Goal: Check status

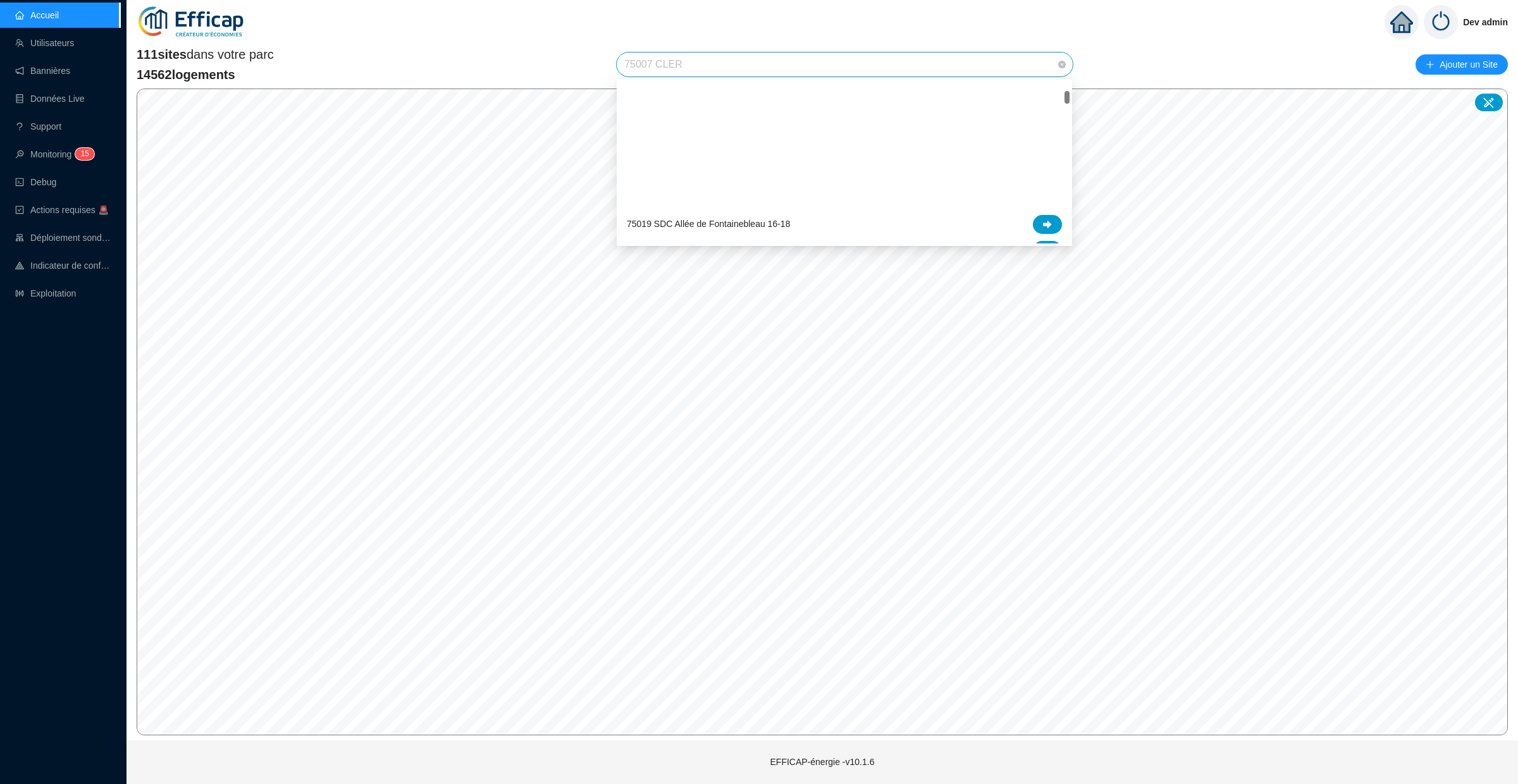
scroll to position [149, 0]
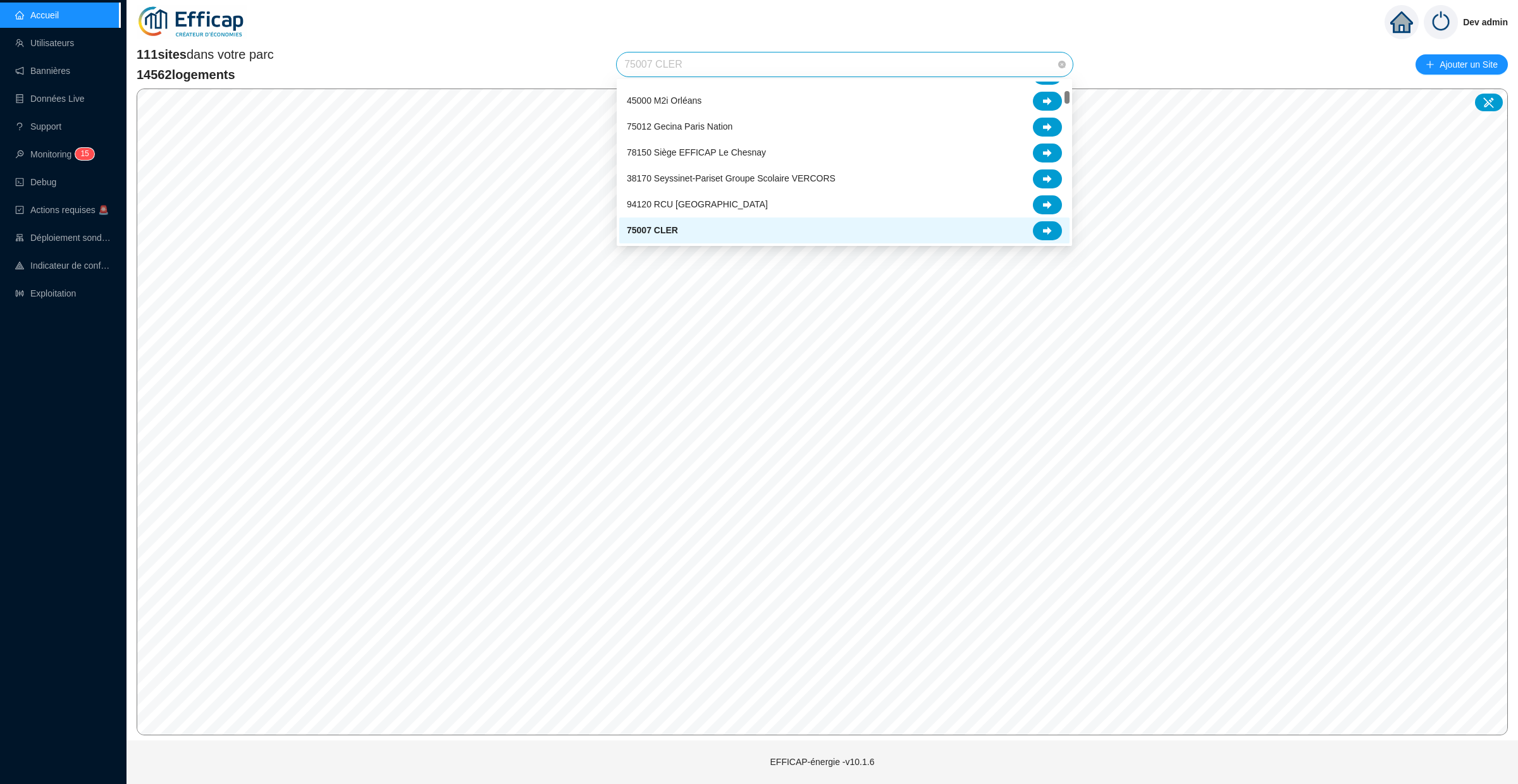
drag, startPoint x: 688, startPoint y: 61, endPoint x: 620, endPoint y: 61, distance: 68.0
click at [620, 61] on div "75007 CLER" at bounding box center [845, 64] width 456 height 24
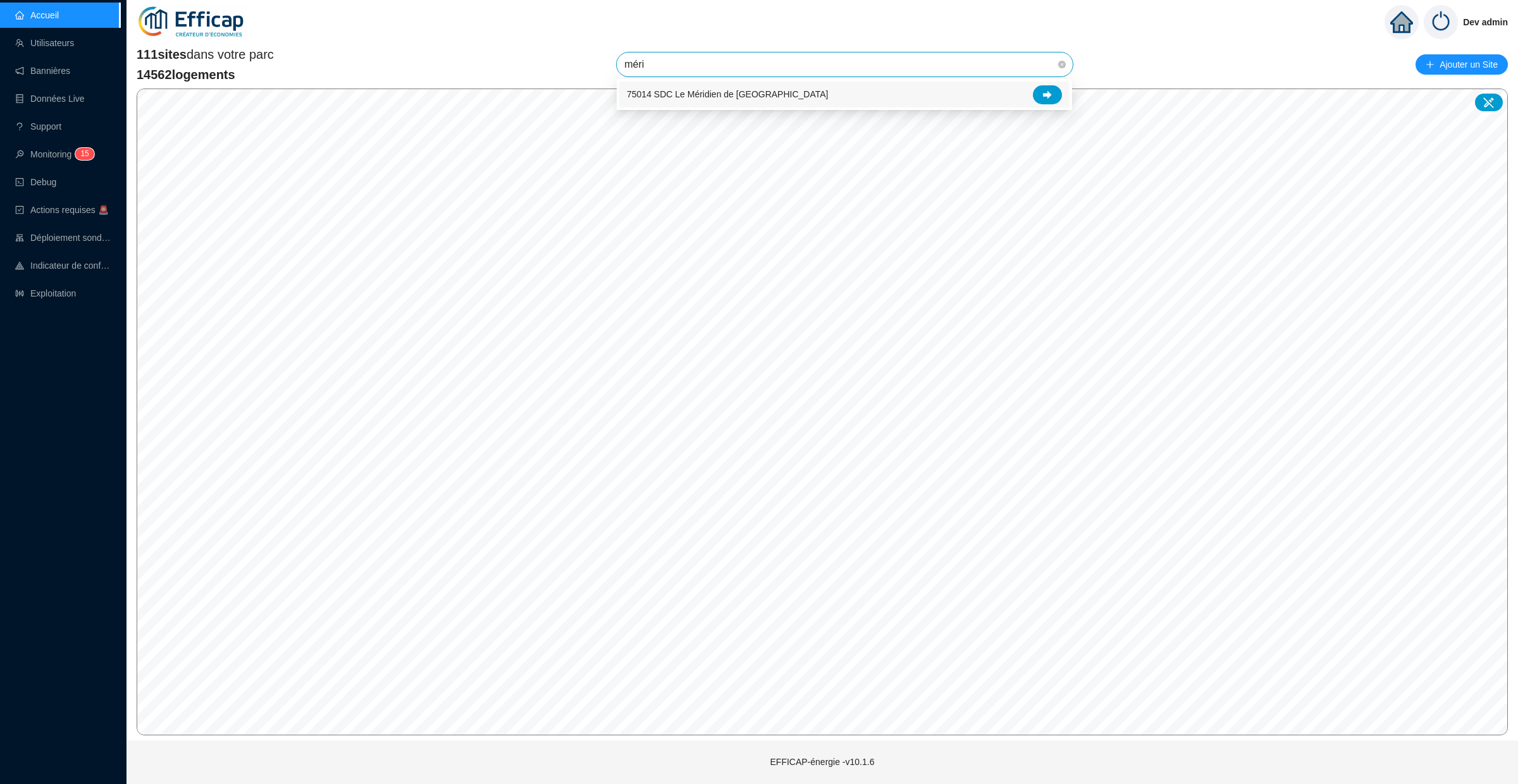
type input "mérid"
click at [1057, 101] on div at bounding box center [1047, 95] width 29 height 19
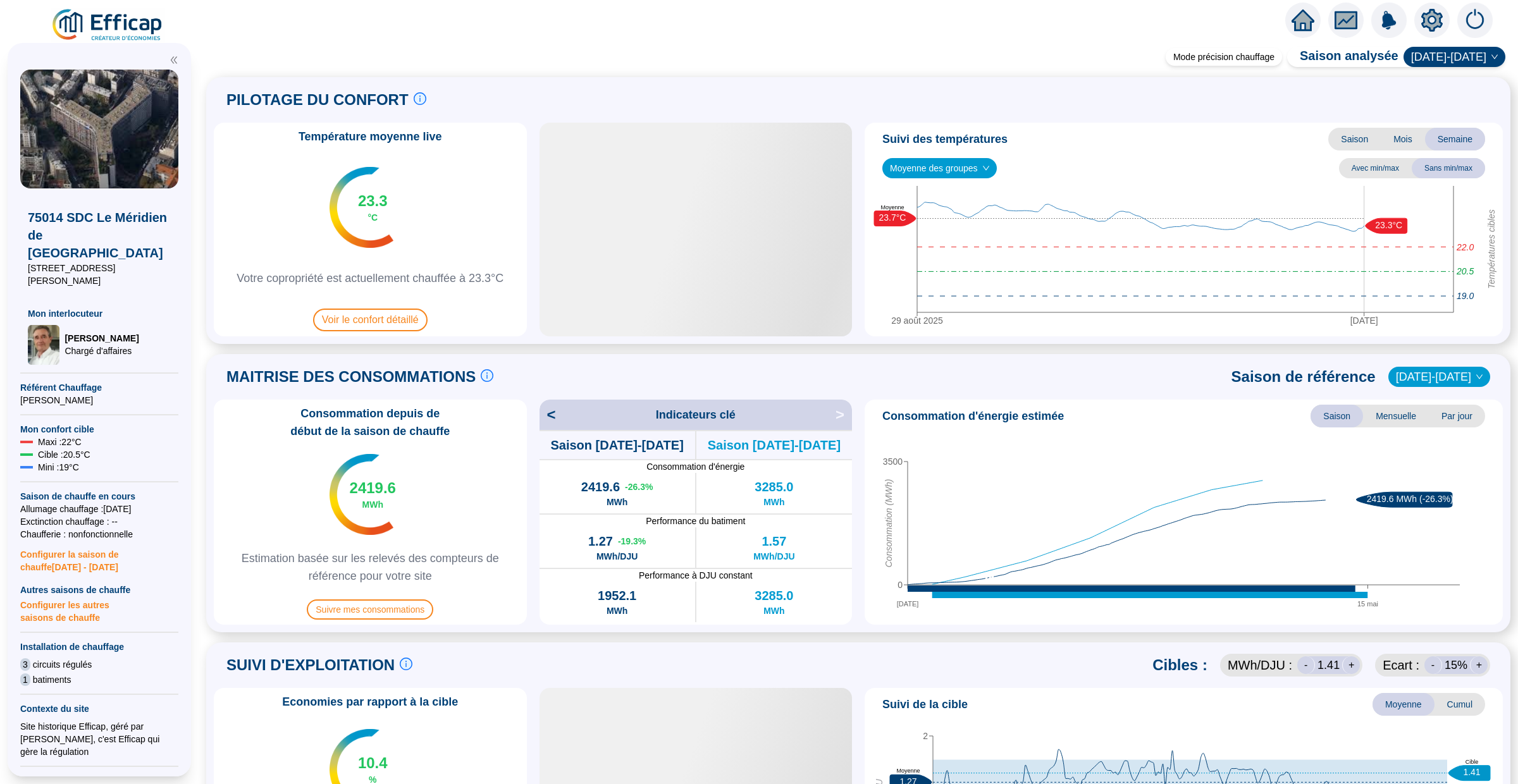
click at [362, 594] on div "Consommation depuis de début de la saison de chauffe 2419.6 MWh Estimation basé…" at bounding box center [370, 512] width 313 height 225
click at [362, 603] on span "Suivre mes consommations" at bounding box center [370, 609] width 126 height 20
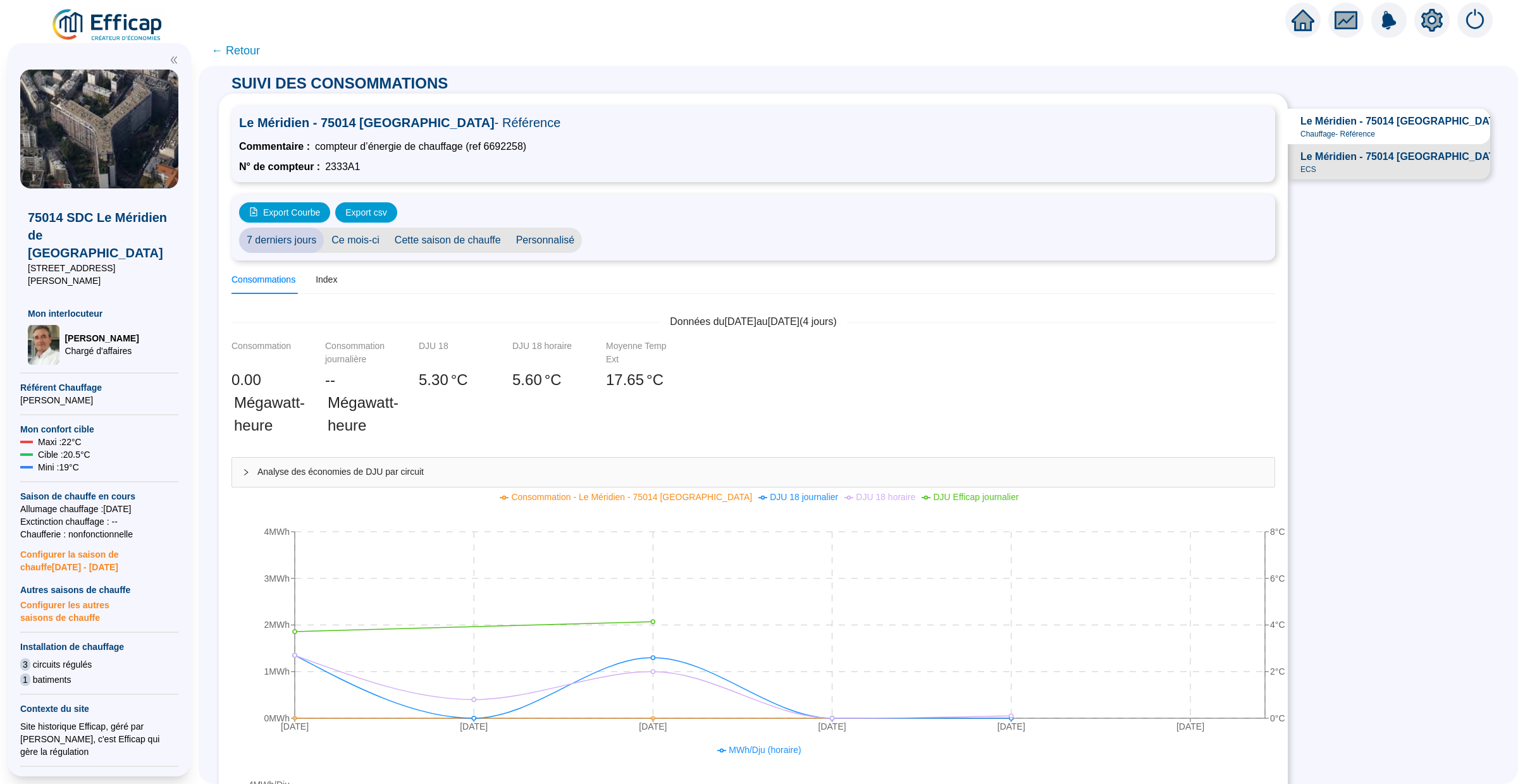
click at [523, 33] on div at bounding box center [759, 17] width 1518 height 36
click at [460, 236] on span "Cette saison de chauffe" at bounding box center [448, 240] width 121 height 25
